Goal: Task Accomplishment & Management: Use online tool/utility

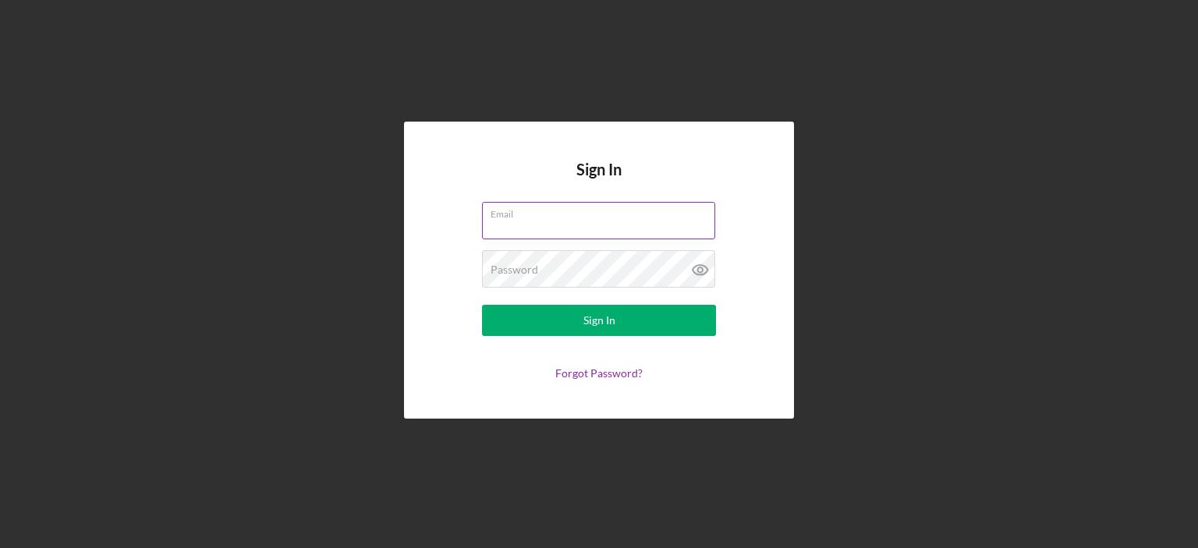
click at [590, 218] on div "Email" at bounding box center [599, 221] width 234 height 39
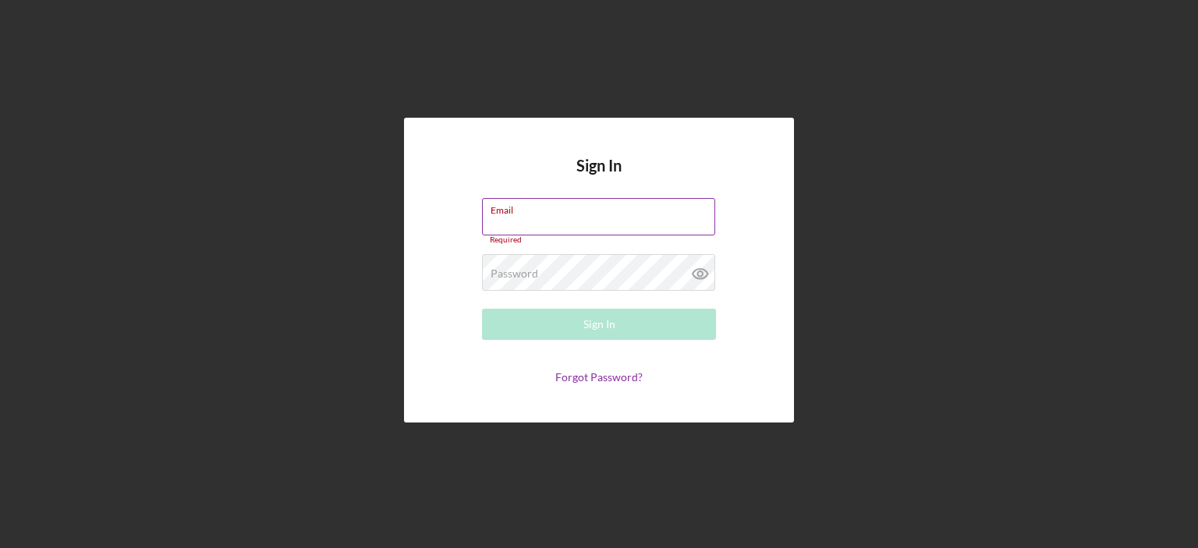
click at [590, 218] on input "Email" at bounding box center [598, 216] width 233 height 37
type input "[EMAIL_ADDRESS][DOMAIN_NAME]"
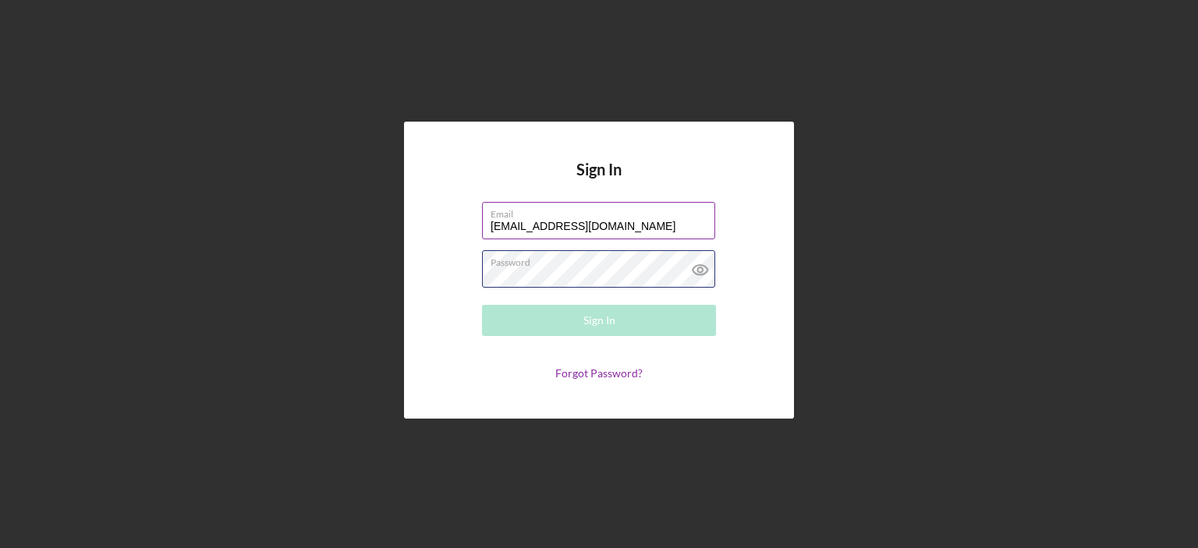
click at [605, 268] on div "Password Required" at bounding box center [599, 269] width 234 height 39
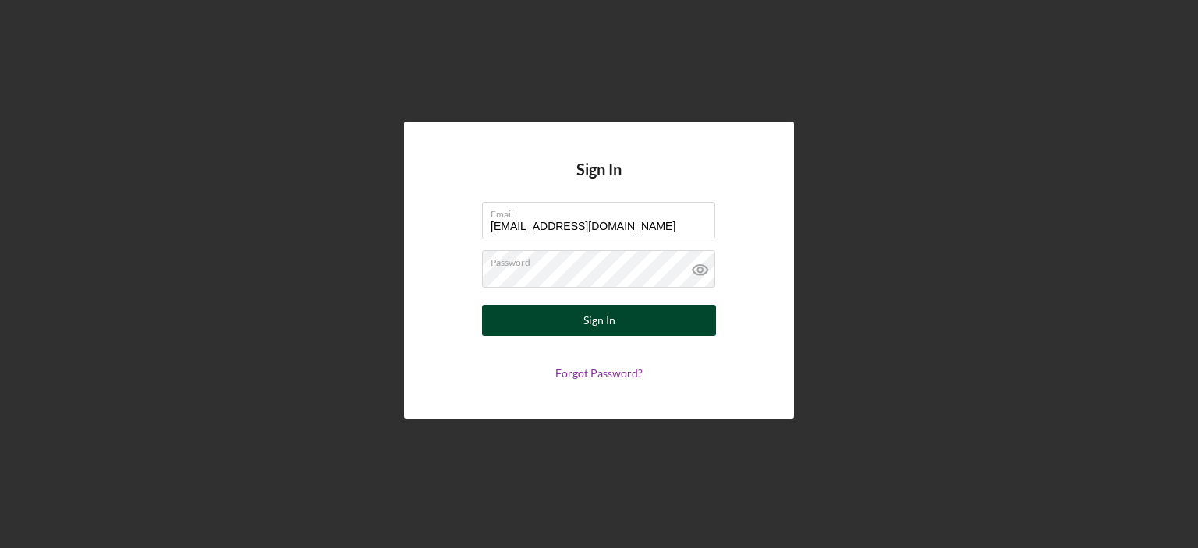
click at [608, 321] on div "Sign In" at bounding box center [599, 320] width 32 height 31
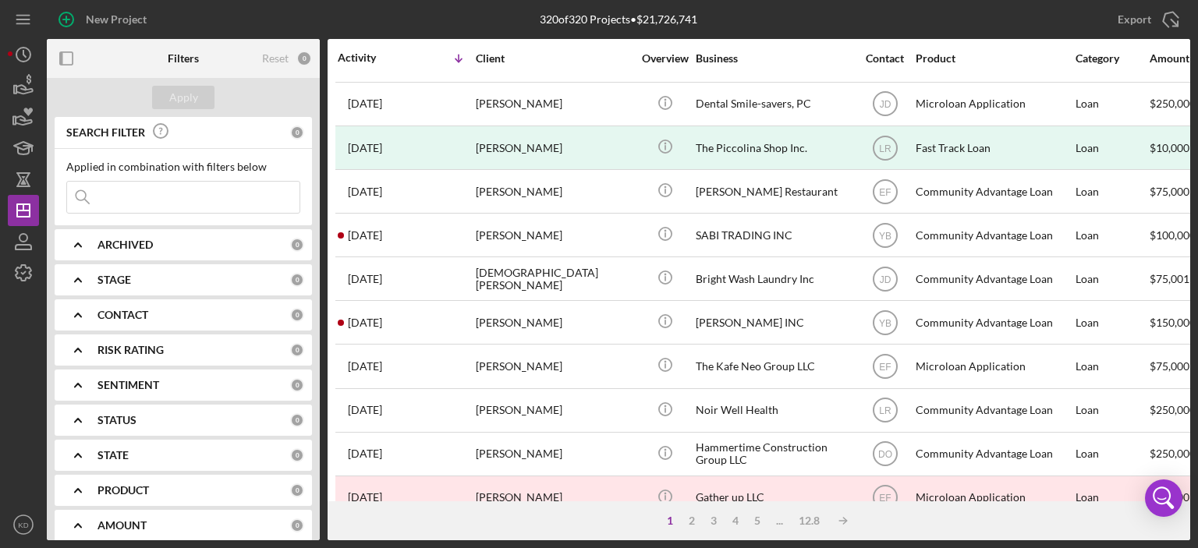
scroll to position [655, 0]
